Goal: Task Accomplishment & Management: Use online tool/utility

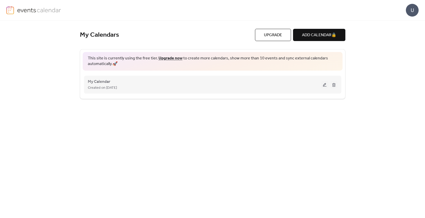
click at [138, 87] on div "Created on [DATE]" at bounding box center [204, 88] width 233 height 6
click at [108, 88] on span "Created on [DATE]" at bounding box center [102, 88] width 29 height 6
click at [260, 85] on div "Created on [DATE]" at bounding box center [204, 88] width 233 height 6
click at [328, 84] on button at bounding box center [324, 85] width 7 height 8
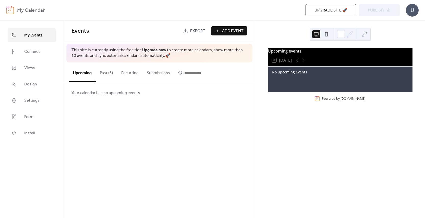
click at [109, 73] on button "Past (5)" at bounding box center [106, 71] width 21 height 19
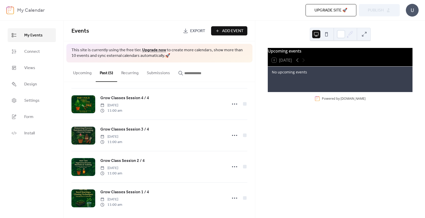
scroll to position [37, 0]
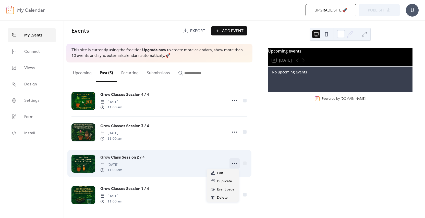
click at [233, 161] on icon at bounding box center [234, 163] width 8 height 8
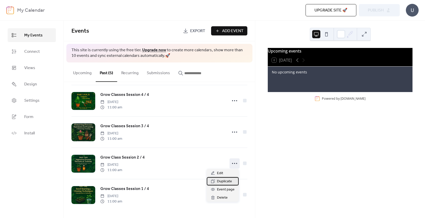
click at [225, 183] on span "Duplicate" at bounding box center [224, 182] width 15 height 6
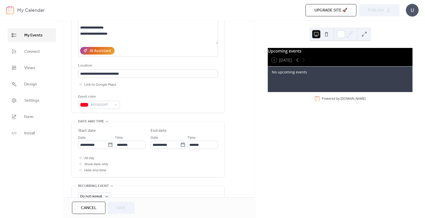
scroll to position [77, 0]
click at [109, 143] on icon at bounding box center [110, 144] width 4 height 4
click at [108, 143] on input "**********" at bounding box center [93, 145] width 30 height 8
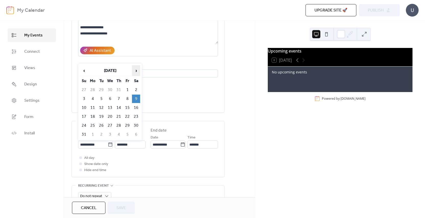
click at [135, 74] on span "›" at bounding box center [136, 71] width 8 height 10
click at [135, 99] on td "13" at bounding box center [136, 99] width 8 height 8
type input "**********"
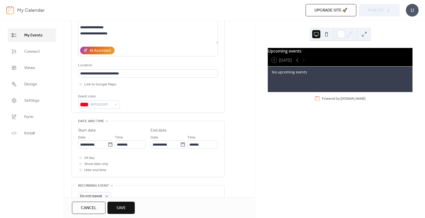
click at [121, 209] on span "Save" at bounding box center [120, 208] width 9 height 6
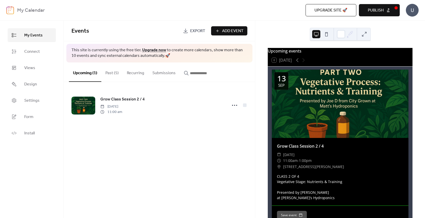
click at [112, 73] on button "Past (5)" at bounding box center [111, 71] width 21 height 19
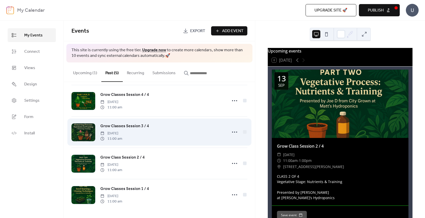
scroll to position [37, 0]
click at [232, 132] on circle at bounding box center [232, 132] width 1 height 1
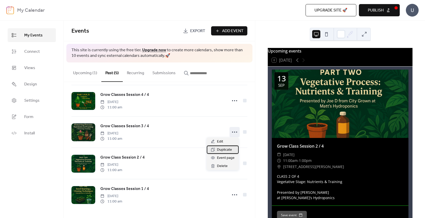
click at [226, 150] on span "Duplicate" at bounding box center [224, 150] width 15 height 6
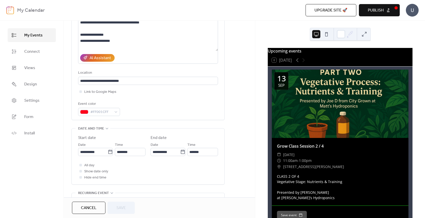
scroll to position [77, 0]
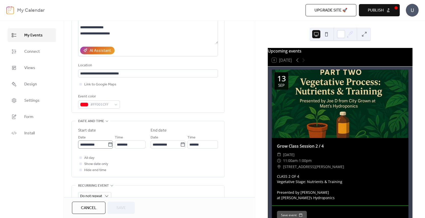
click at [110, 144] on icon at bounding box center [110, 144] width 5 height 5
click at [108, 144] on input "**********" at bounding box center [93, 145] width 30 height 8
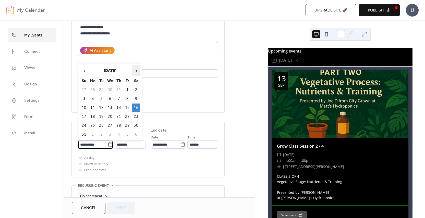
click at [136, 68] on span "›" at bounding box center [136, 71] width 8 height 10
click at [136, 107] on td "20" at bounding box center [136, 108] width 8 height 8
type input "**********"
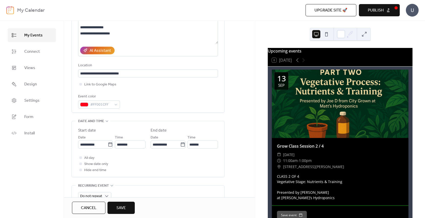
click at [122, 208] on span "Save" at bounding box center [120, 208] width 9 height 6
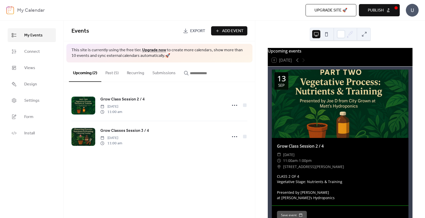
click at [111, 72] on button "Past (5)" at bounding box center [111, 71] width 21 height 19
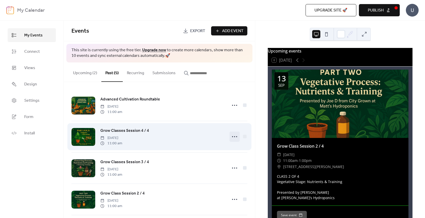
click at [234, 136] on icon at bounding box center [234, 137] width 8 height 8
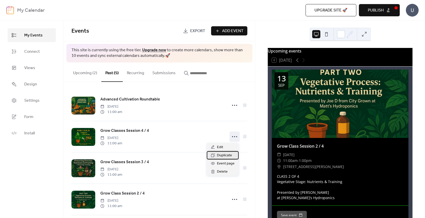
click at [229, 155] on span "Duplicate" at bounding box center [224, 156] width 15 height 6
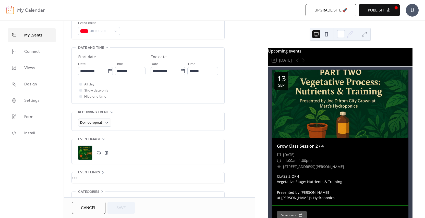
scroll to position [153, 0]
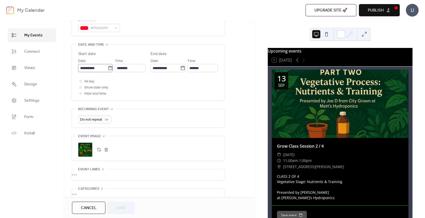
click at [108, 67] on icon at bounding box center [110, 68] width 5 height 5
click at [108, 67] on input "**********" at bounding box center [93, 68] width 30 height 8
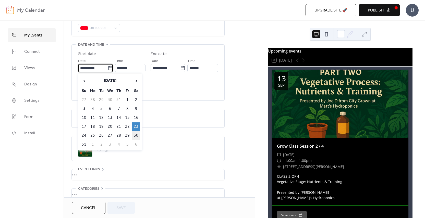
click at [135, 136] on td "30" at bounding box center [136, 135] width 8 height 8
type input "**********"
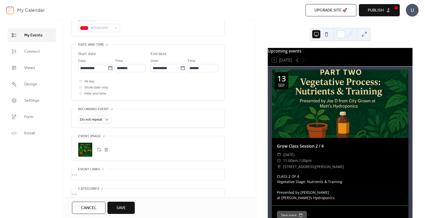
click at [121, 204] on button "Save" at bounding box center [120, 208] width 27 height 12
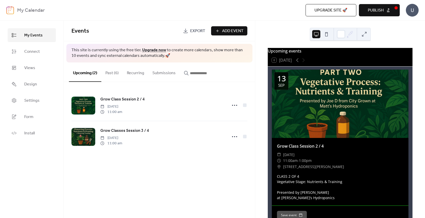
click at [110, 71] on button "Past (6)" at bounding box center [111, 71] width 21 height 19
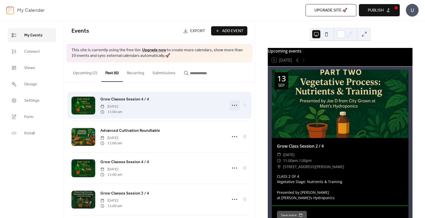
click at [235, 105] on icon at bounding box center [234, 105] width 8 height 8
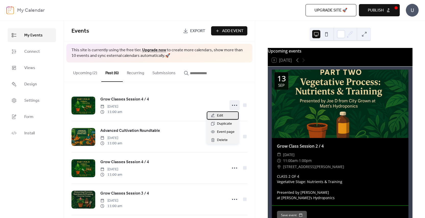
click at [223, 115] on div "Edit" at bounding box center [223, 115] width 32 height 8
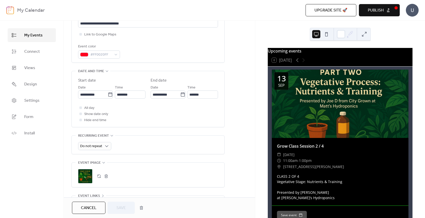
scroll to position [128, 0]
click at [108, 92] on icon at bounding box center [110, 93] width 5 height 5
click at [108, 92] on input "**********" at bounding box center [93, 94] width 30 height 8
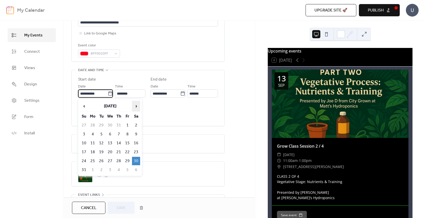
click at [136, 108] on span "›" at bounding box center [136, 106] width 8 height 10
click at [135, 151] on td "27" at bounding box center [136, 152] width 8 height 8
type input "**********"
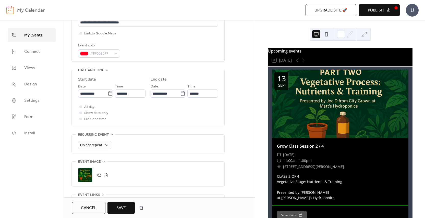
click at [122, 205] on span "Save" at bounding box center [120, 208] width 9 height 6
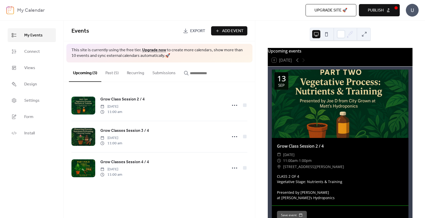
click at [138, 72] on button "Recurring" at bounding box center [136, 71] width 26 height 19
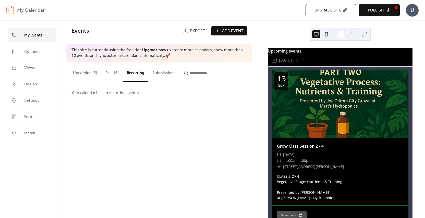
click at [90, 74] on button "Upcoming (3)" at bounding box center [85, 71] width 32 height 19
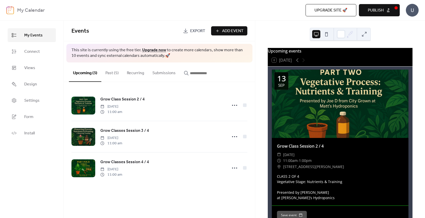
click at [115, 72] on button "Past (5)" at bounding box center [111, 71] width 21 height 19
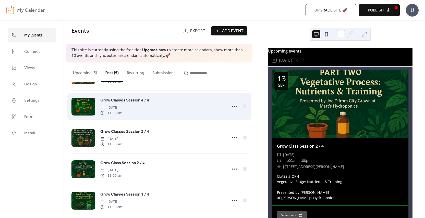
scroll to position [37, 0]
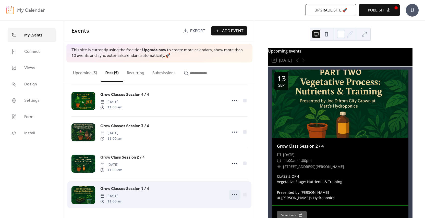
click at [230, 194] on icon at bounding box center [234, 195] width 8 height 8
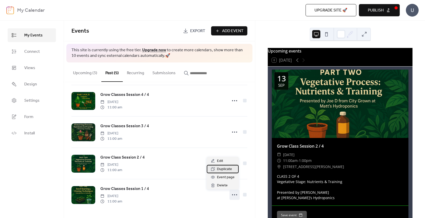
click at [225, 171] on span "Duplicate" at bounding box center [224, 169] width 15 height 6
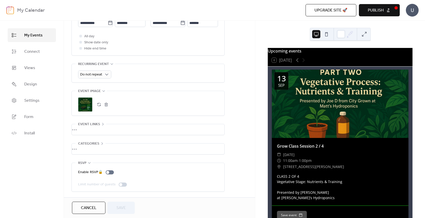
scroll to position [174, 0]
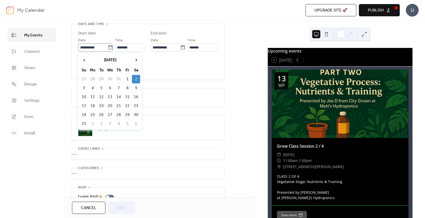
click at [108, 45] on icon at bounding box center [110, 47] width 5 height 5
click at [108, 45] on input "**********" at bounding box center [93, 47] width 30 height 8
click at [135, 58] on span "›" at bounding box center [136, 60] width 8 height 10
click at [136, 116] on td "4" at bounding box center [136, 115] width 8 height 8
type input "**********"
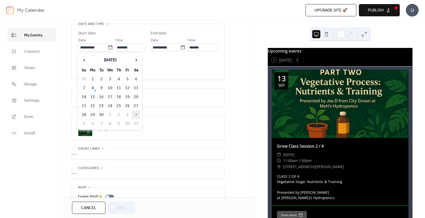
type input "**********"
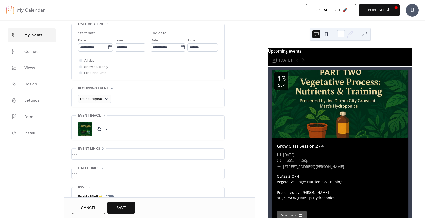
click at [126, 208] on span "Save" at bounding box center [120, 208] width 9 height 6
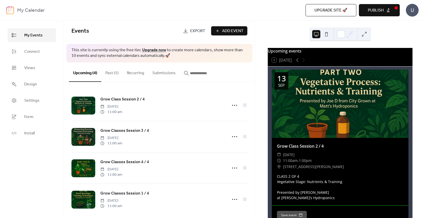
click at [385, 11] on button "Publish" at bounding box center [379, 10] width 41 height 12
